Goal: Navigation & Orientation: Find specific page/section

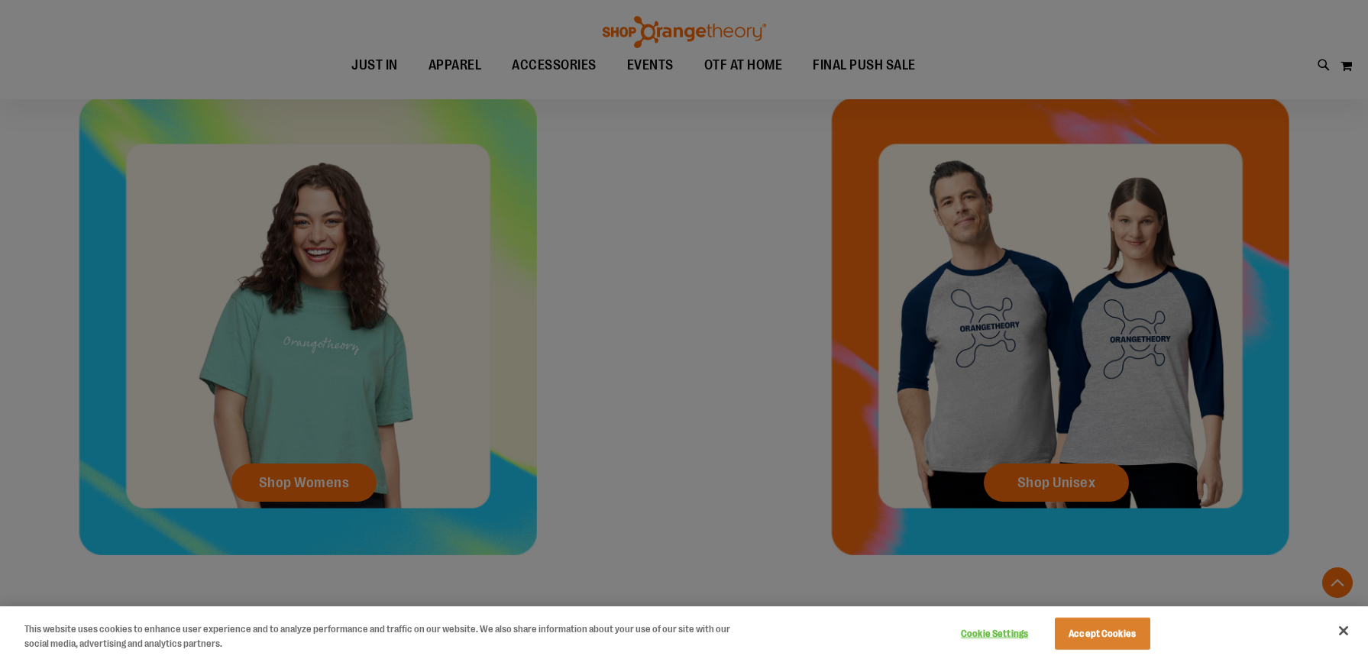
scroll to position [916, 0]
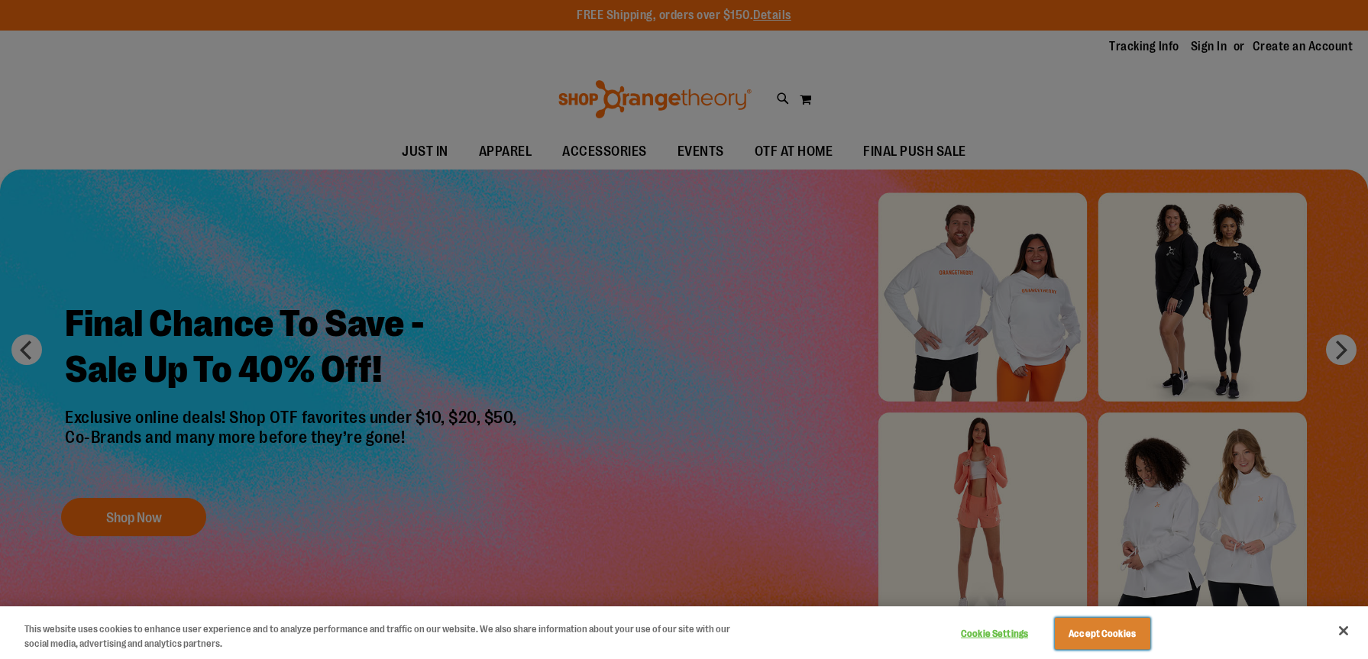
click at [1114, 636] on button "Accept Cookies" at bounding box center [1102, 634] width 95 height 32
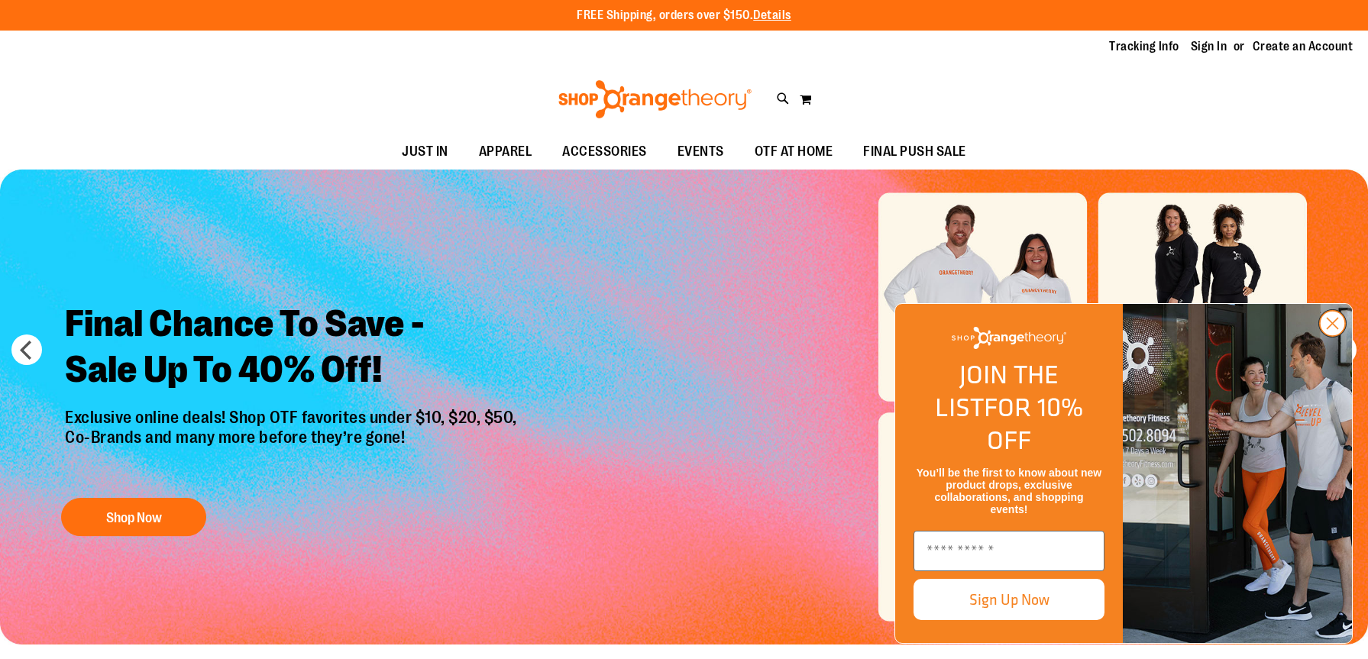
click at [1336, 336] on circle "Close dialog" at bounding box center [1332, 323] width 25 height 25
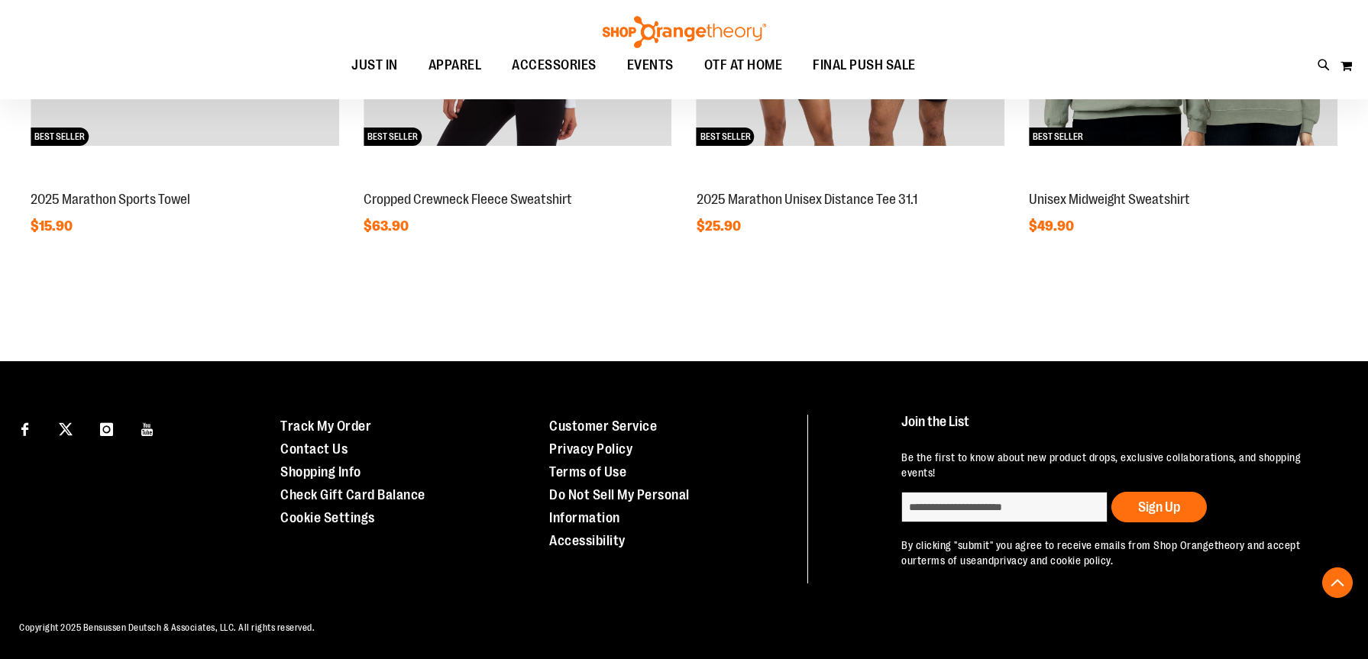
scroll to position [1599, 0]
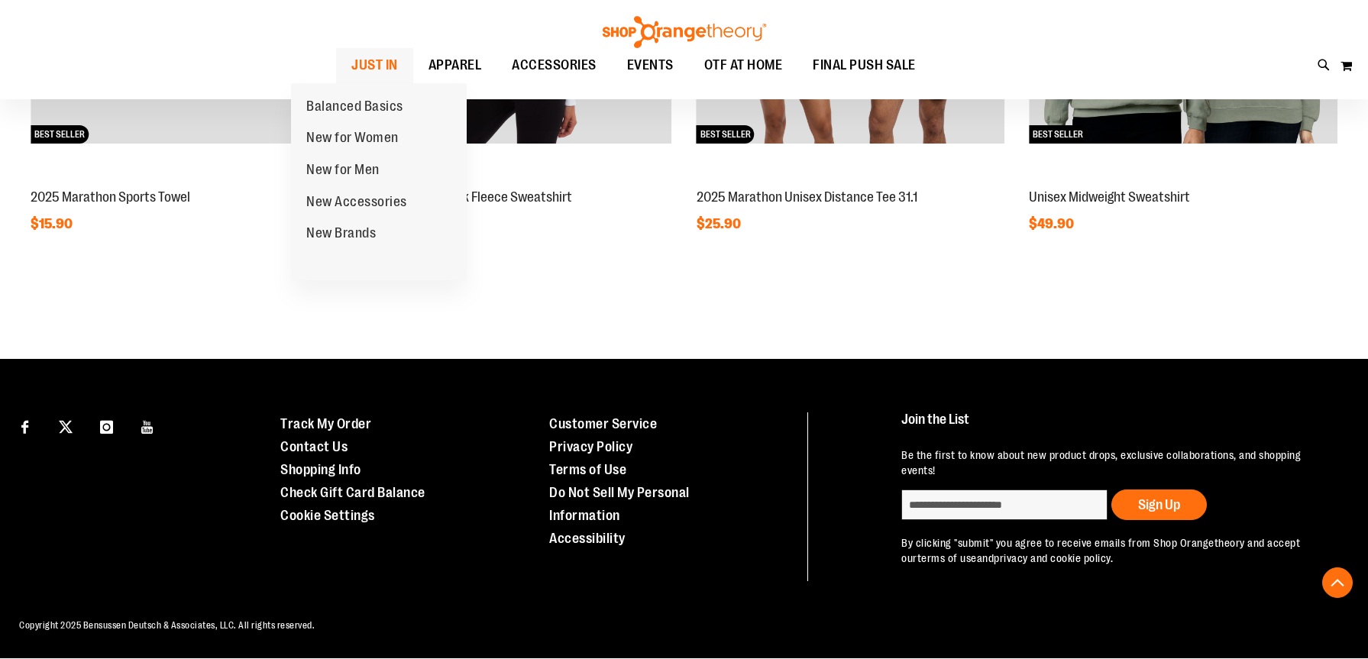
click at [351, 62] on span "JUST IN" at bounding box center [374, 65] width 47 height 34
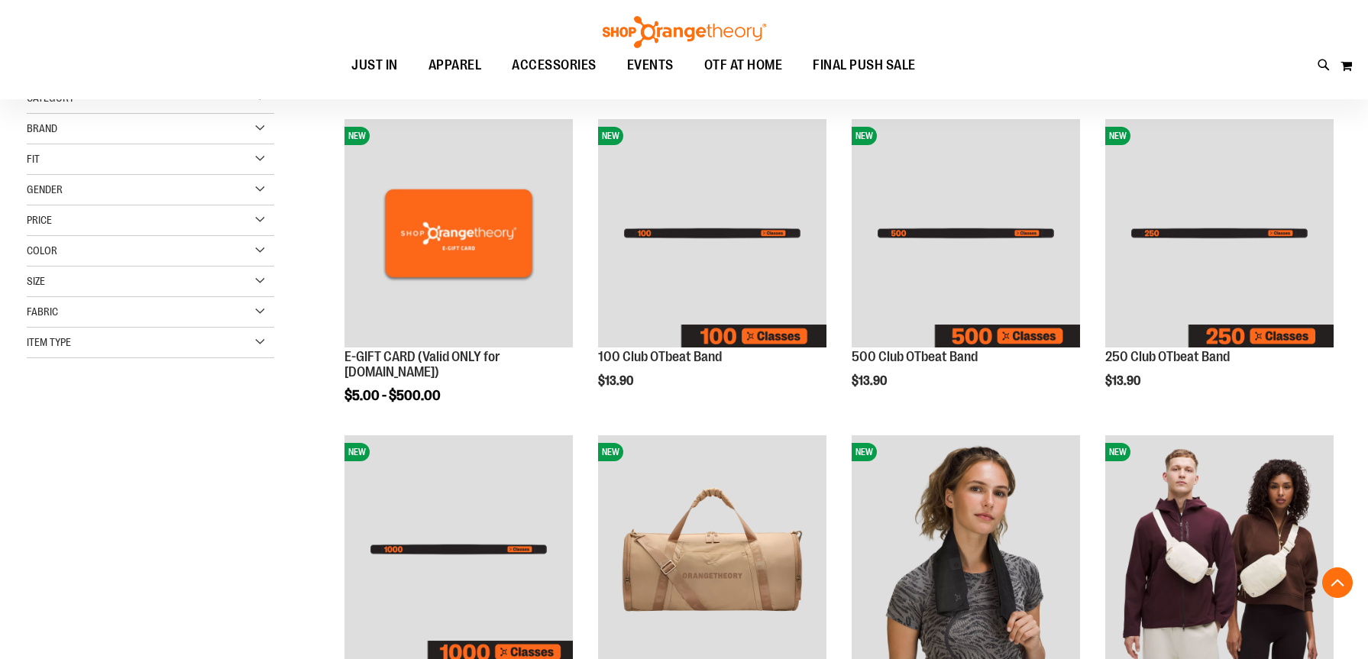
scroll to position [305, 0]
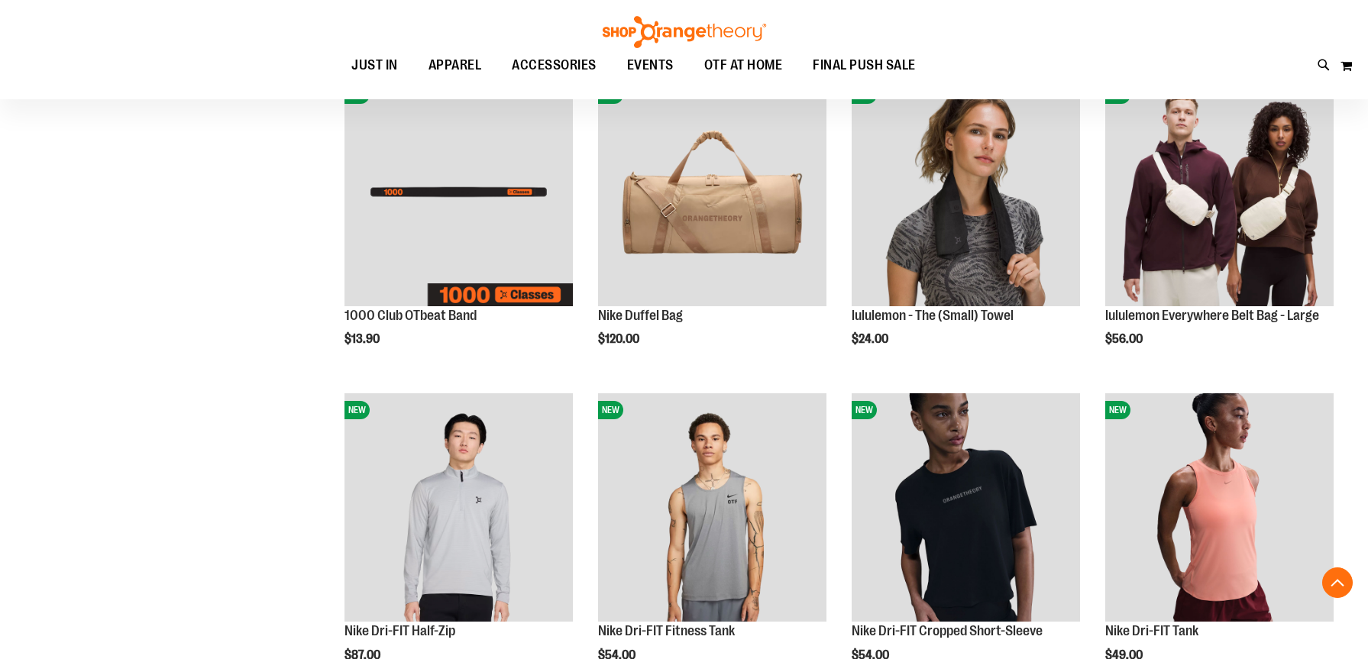
scroll to position [1084, 0]
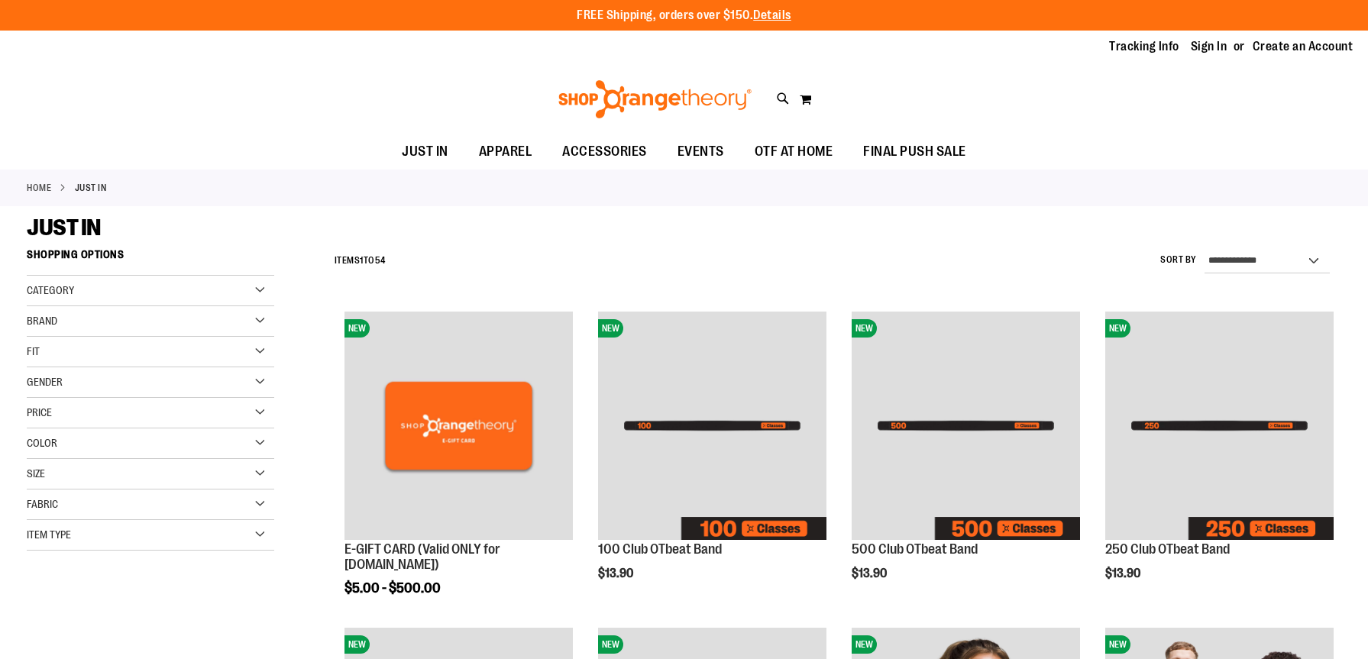
click at [259, 289] on div "Category" at bounding box center [150, 291] width 247 height 31
click at [260, 289] on div "Category" at bounding box center [150, 291] width 247 height 31
click at [802, 145] on span "OTF AT HOME" at bounding box center [793, 151] width 79 height 34
